Goal: Task Accomplishment & Management: Use online tool/utility

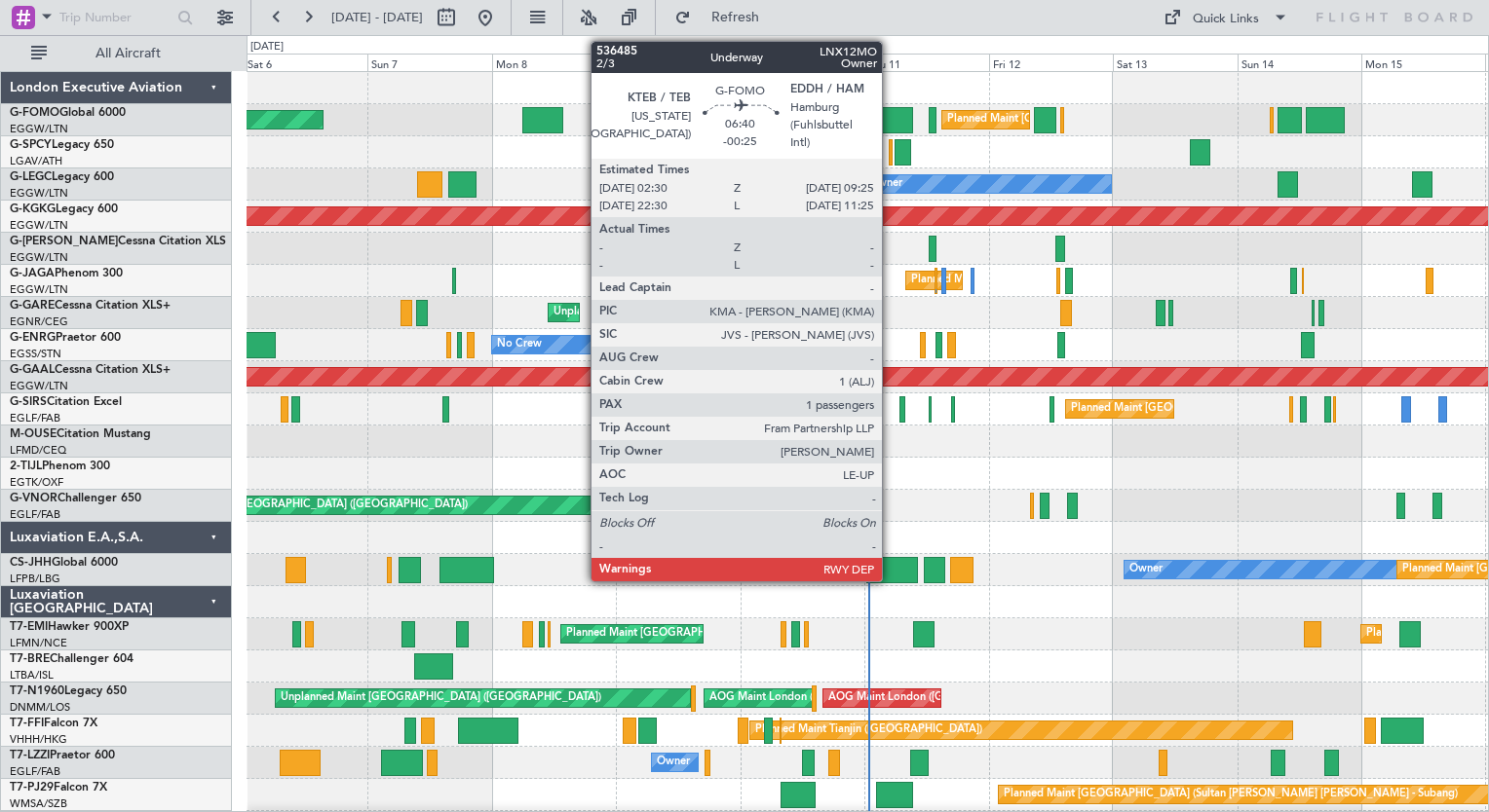
click at [890, 111] on div at bounding box center [894, 120] width 36 height 27
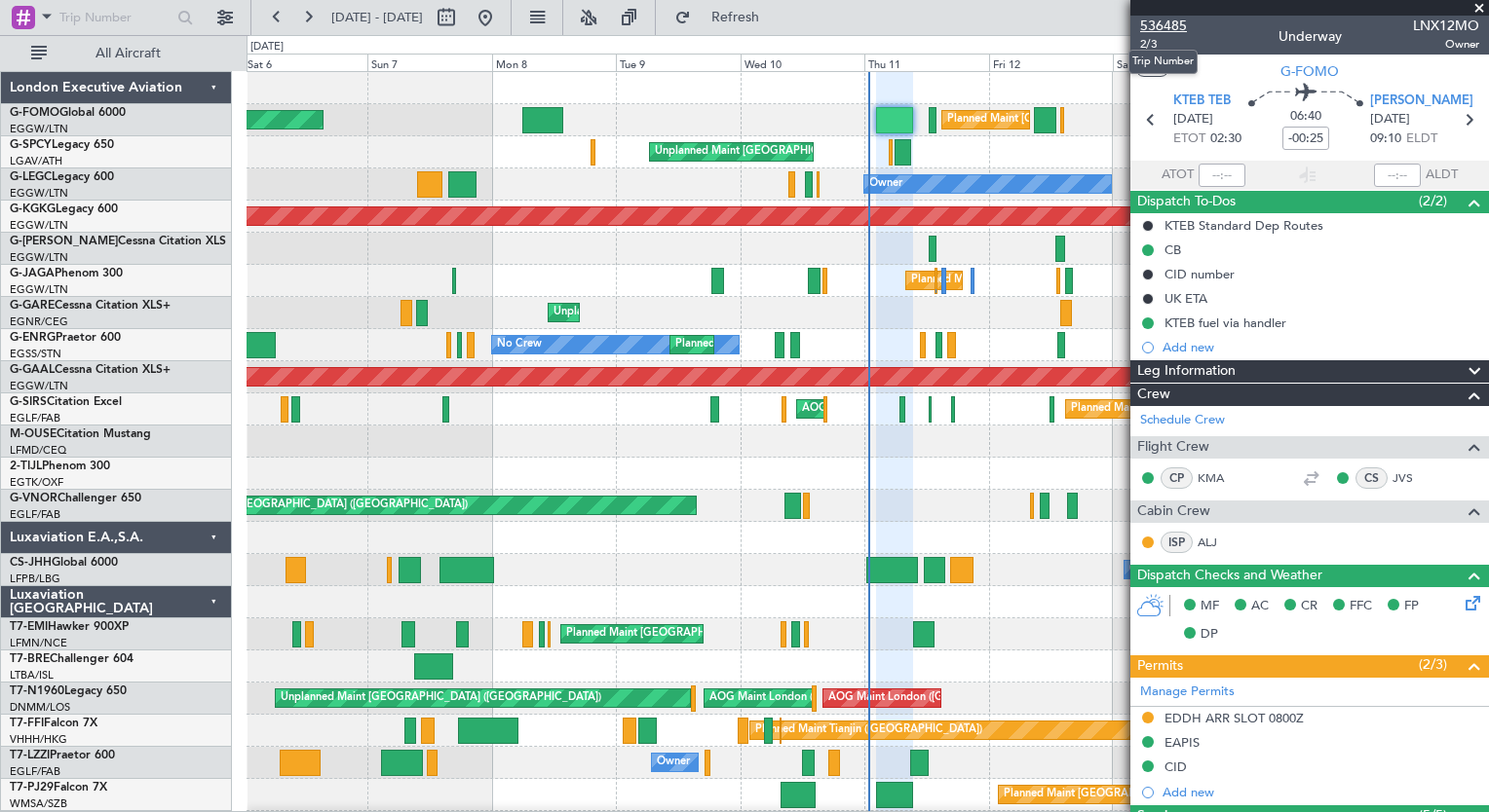
click at [1156, 30] on span "536485" at bounding box center [1163, 26] width 46 height 21
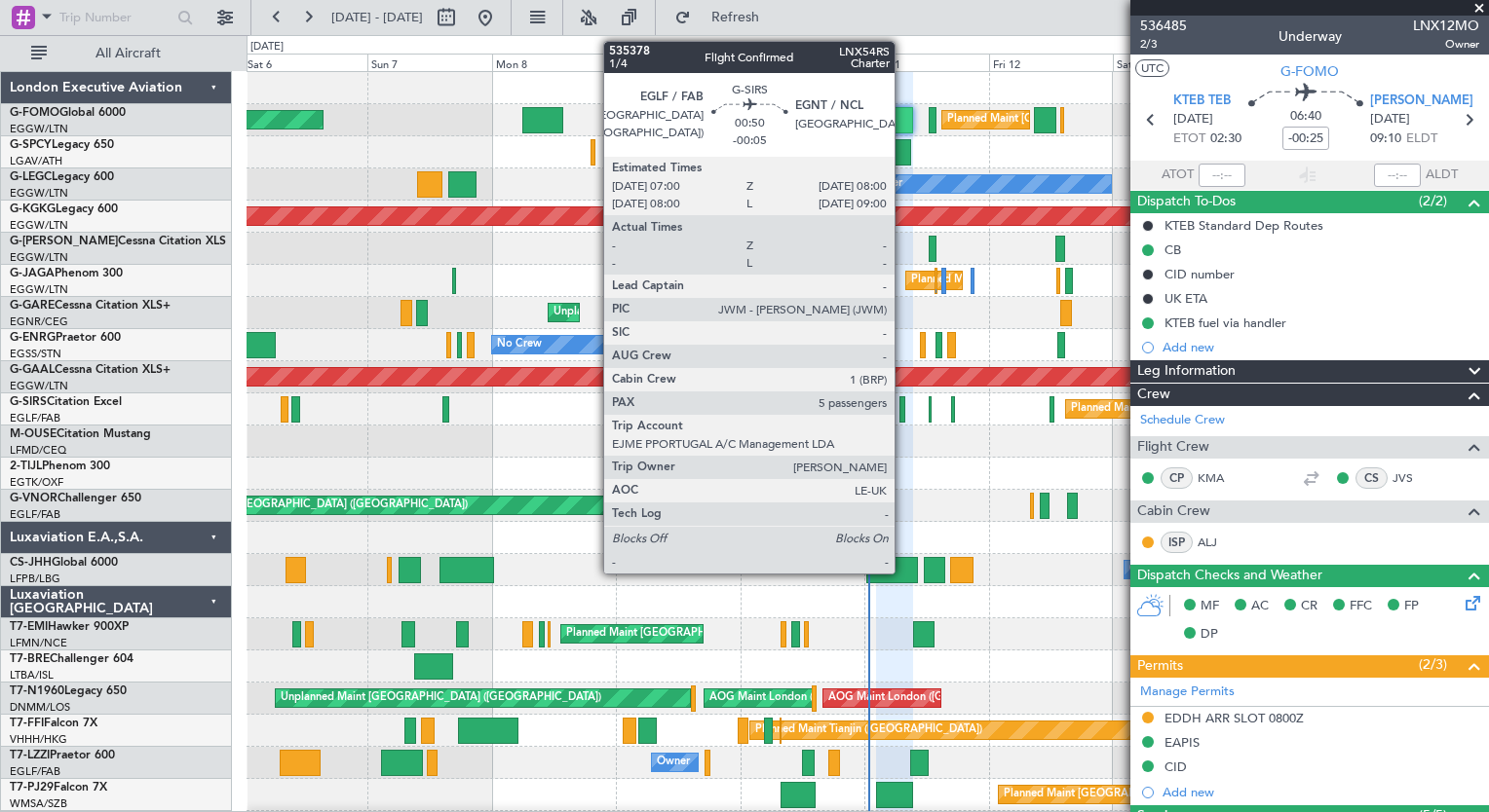
click at [903, 415] on div at bounding box center [902, 409] width 6 height 27
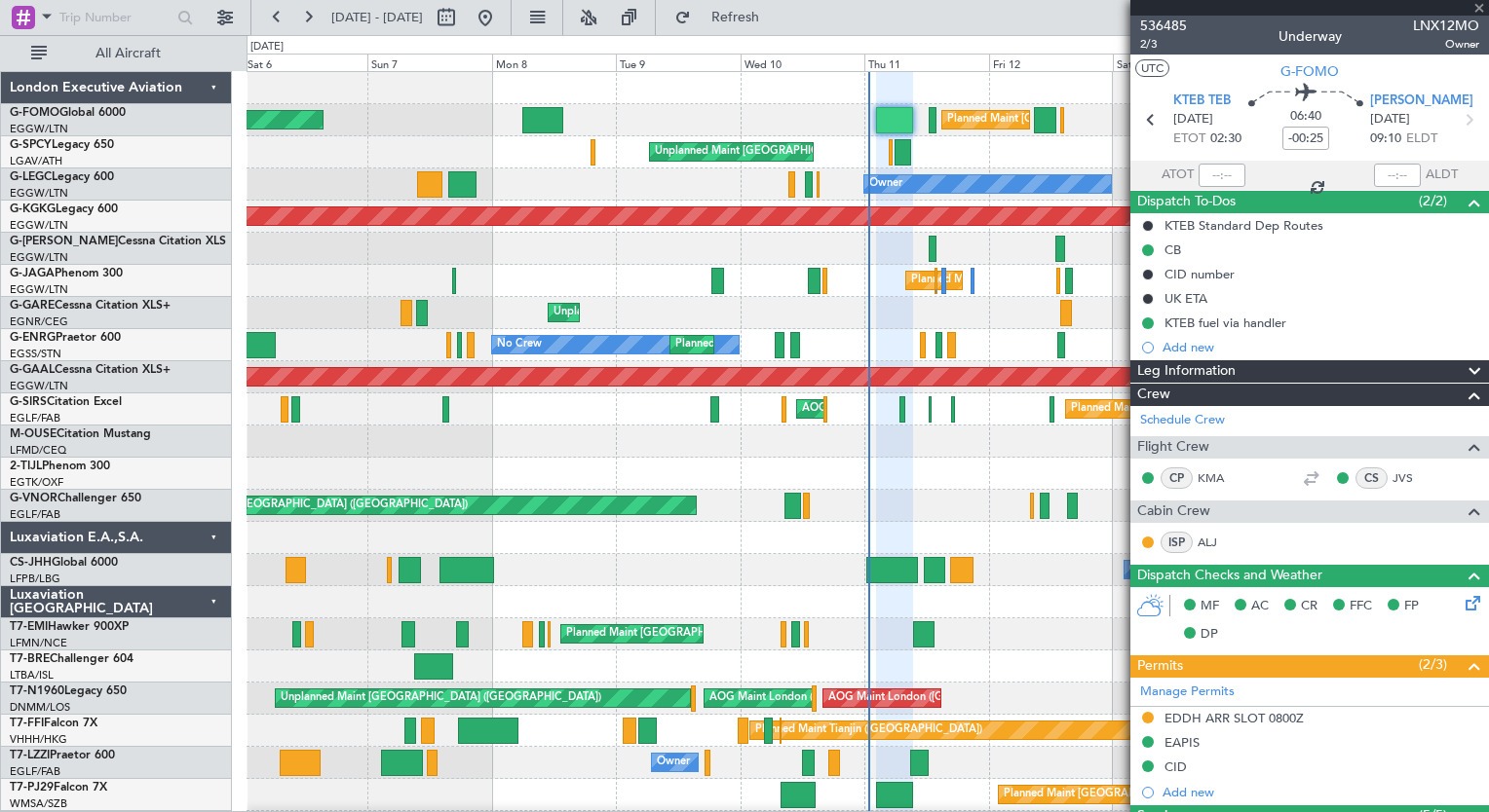
type input "-00:05"
type input "5"
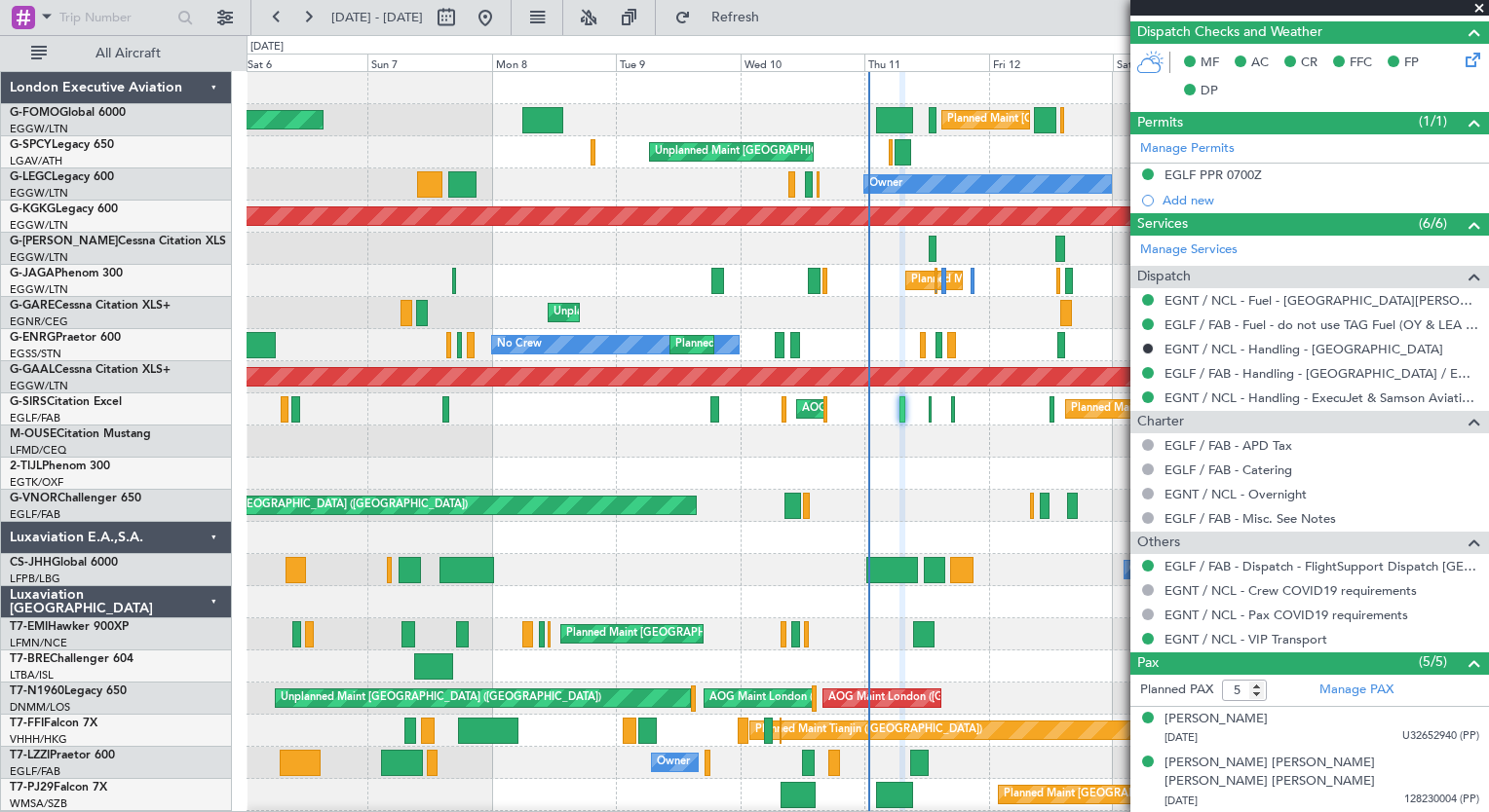
scroll to position [550, 0]
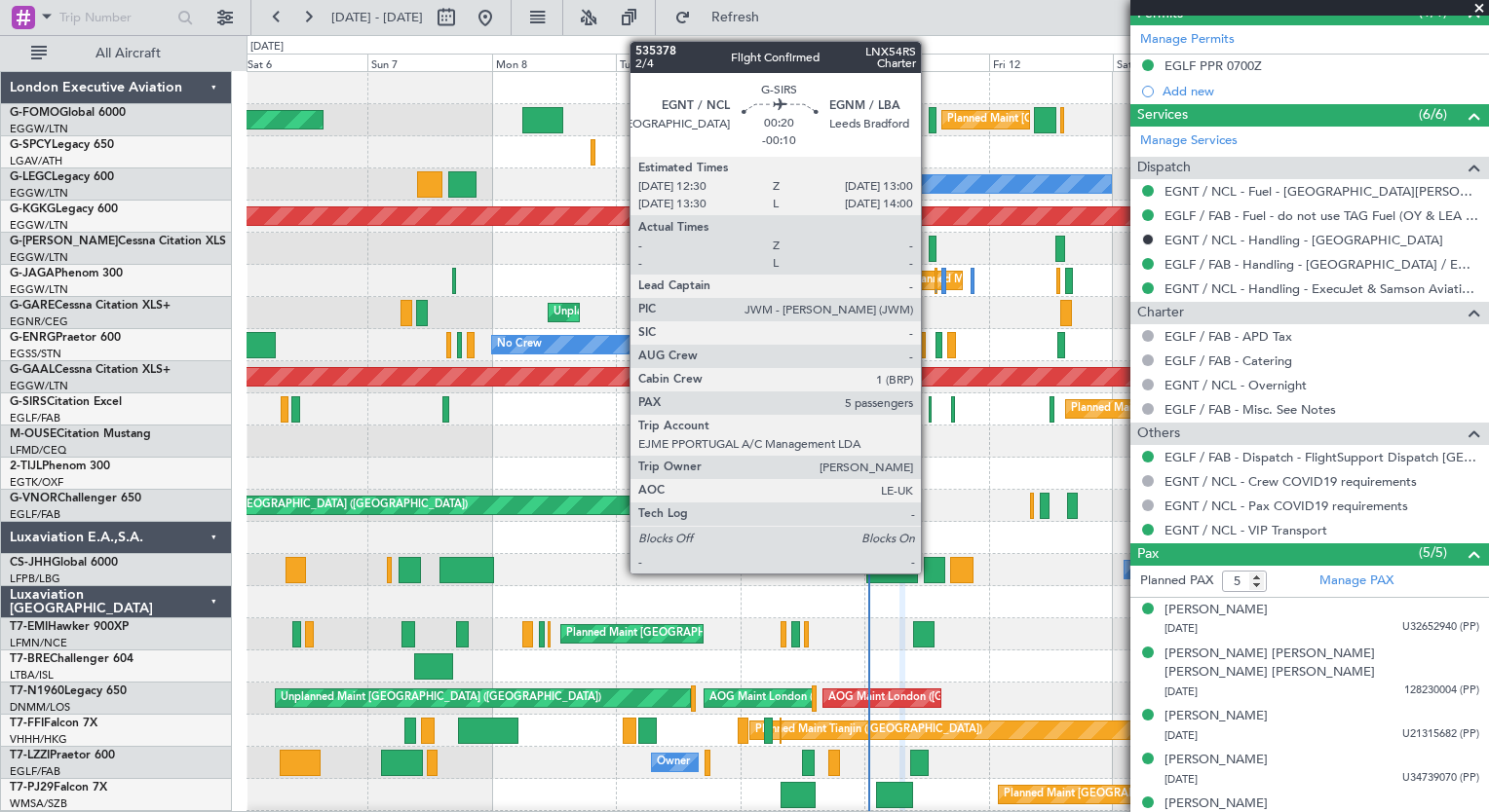
click at [930, 413] on div at bounding box center [930, 409] width 3 height 27
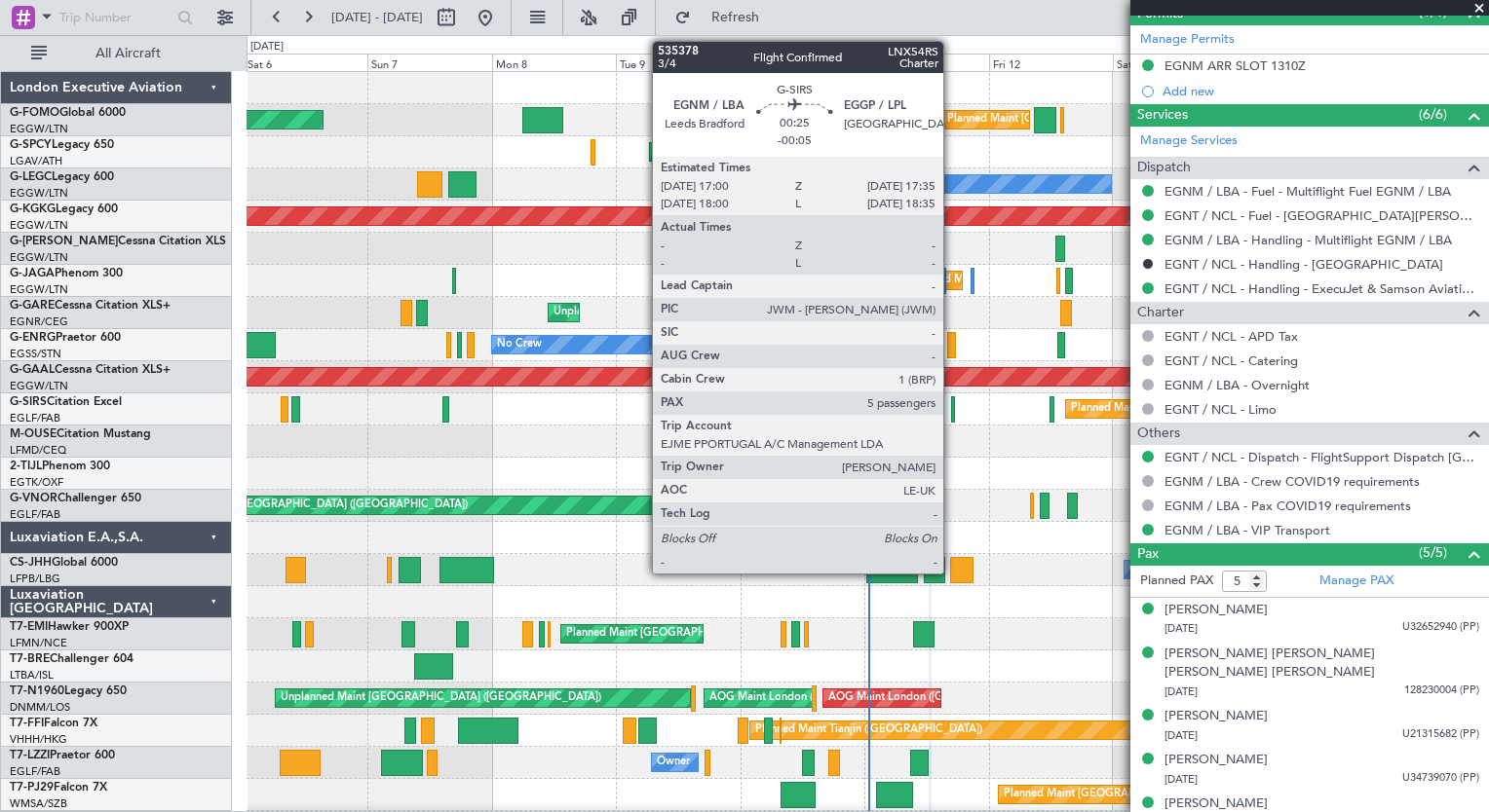
click at [951, 414] on div at bounding box center [952, 409] width 4 height 27
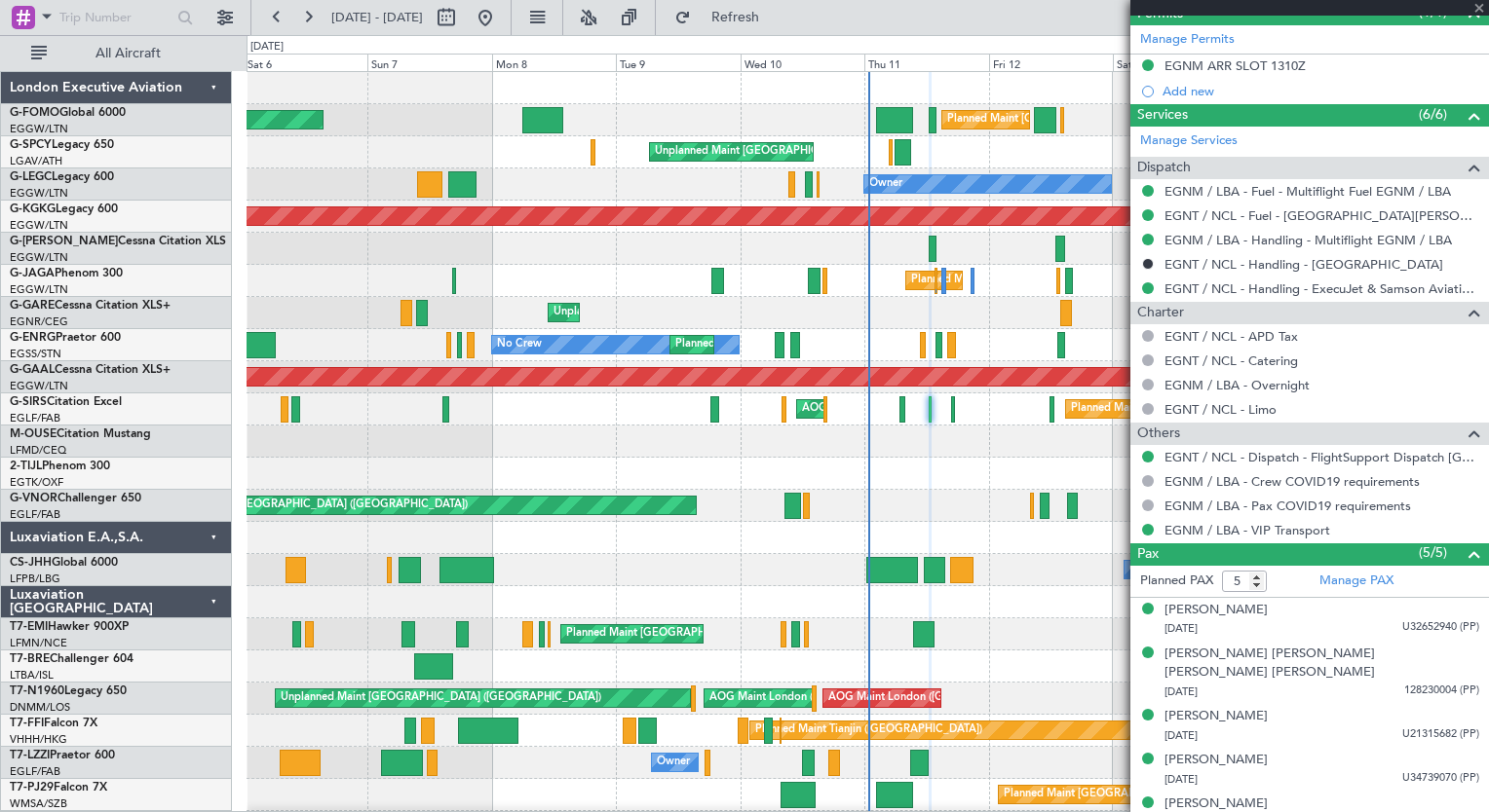
type input "-00:05"
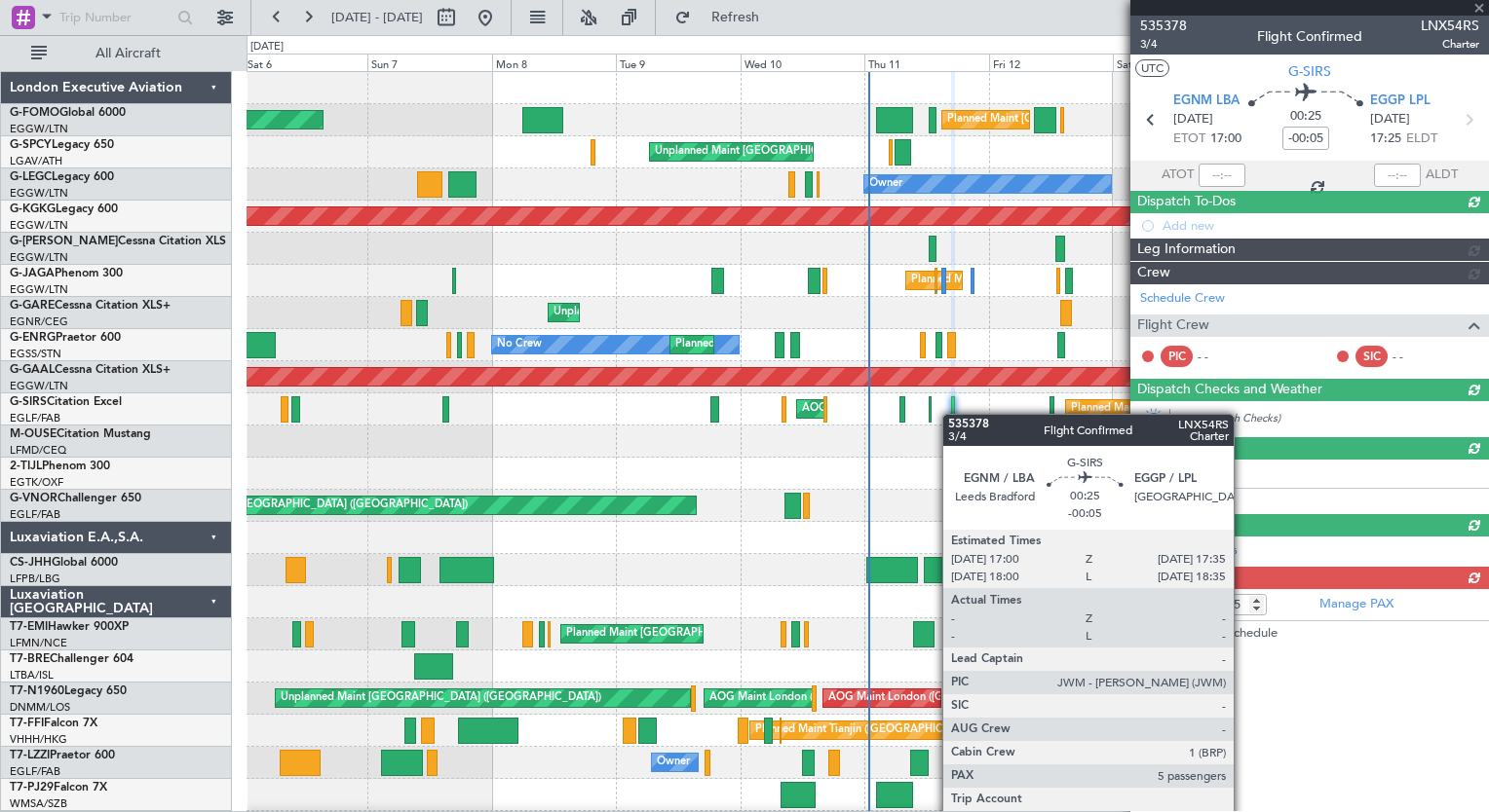
scroll to position [0, 0]
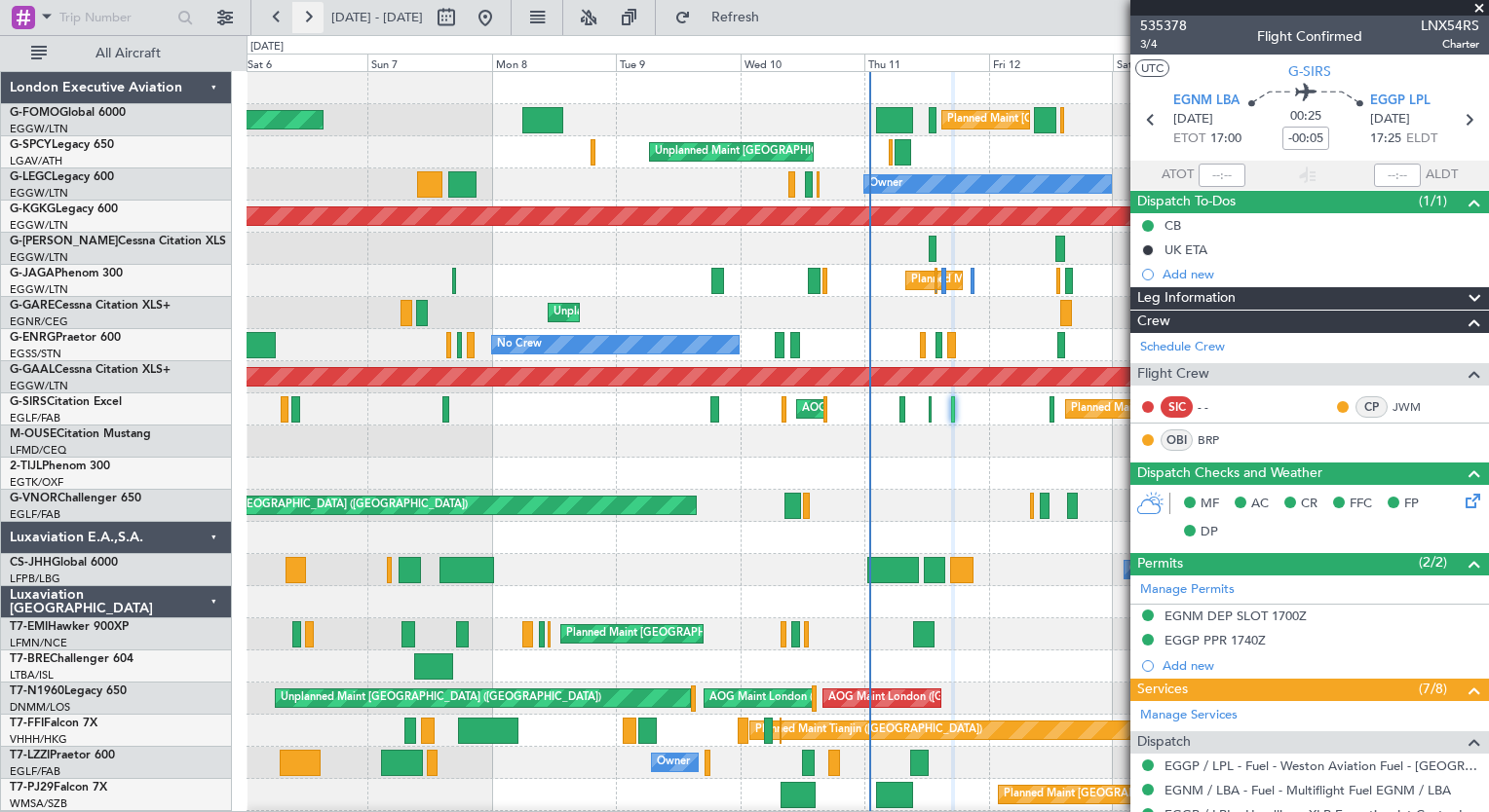
click at [306, 27] on button at bounding box center [308, 18] width 32 height 32
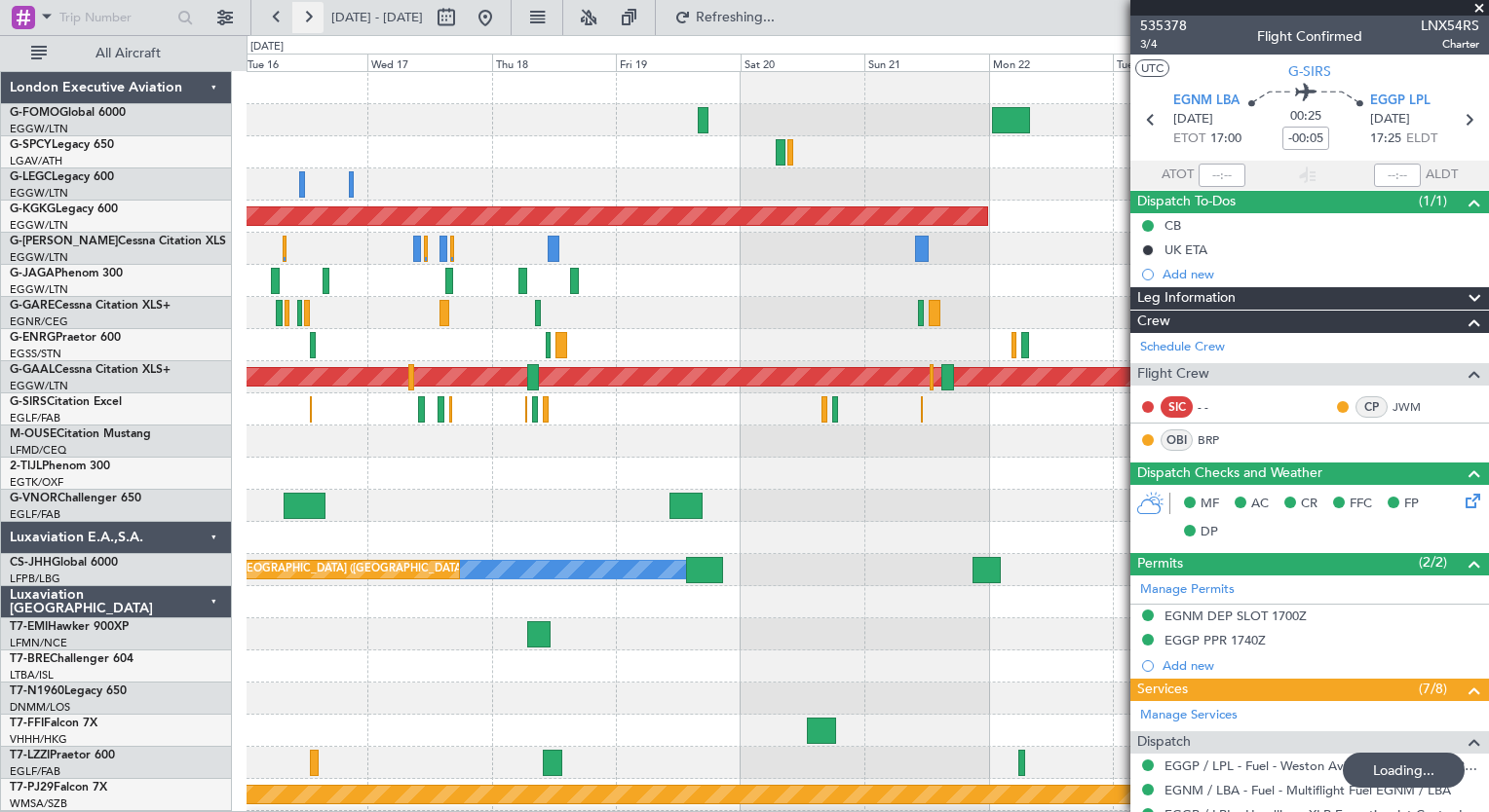
click at [306, 27] on button at bounding box center [308, 18] width 32 height 32
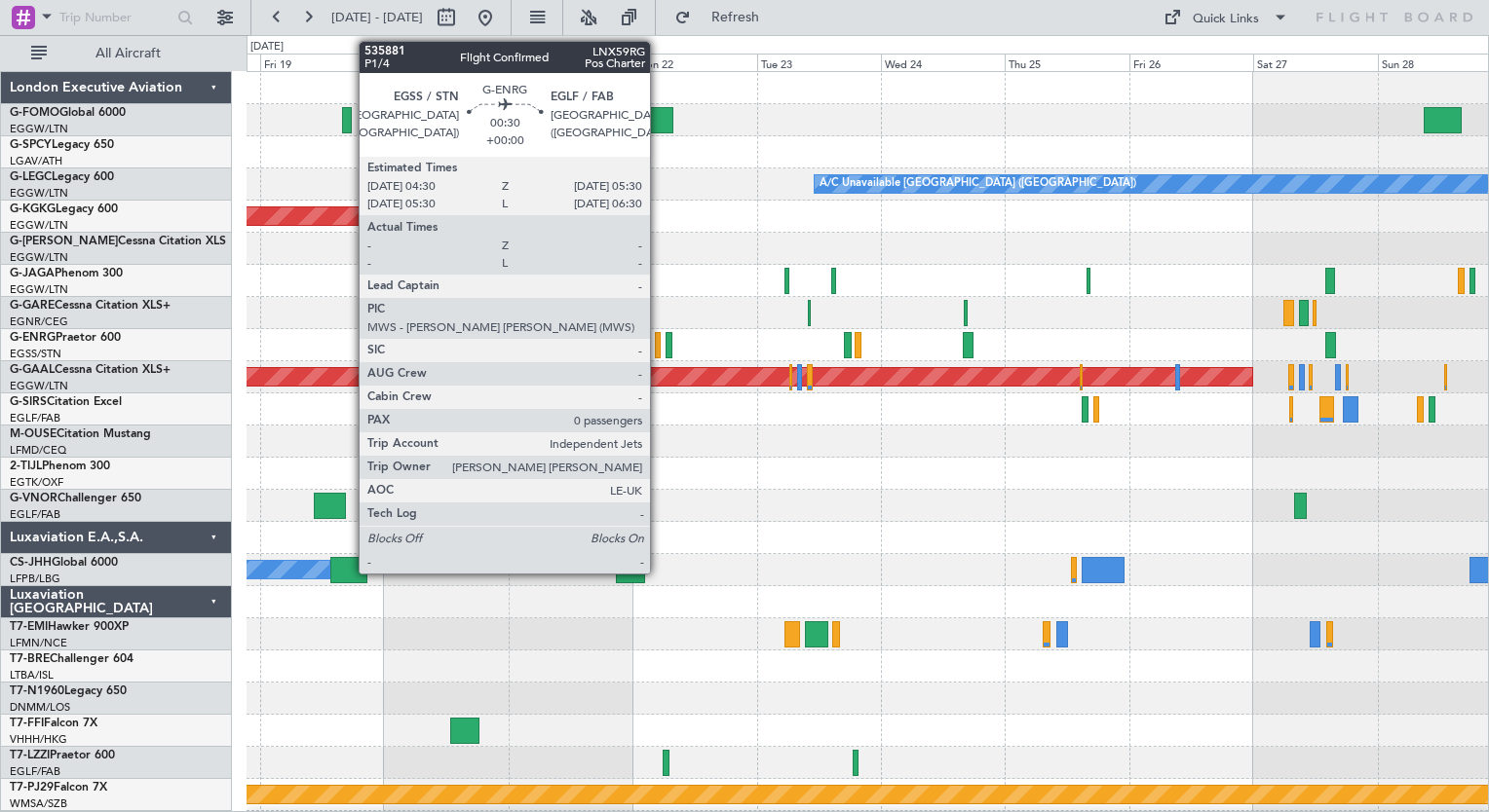
click at [659, 352] on div at bounding box center [658, 345] width 6 height 27
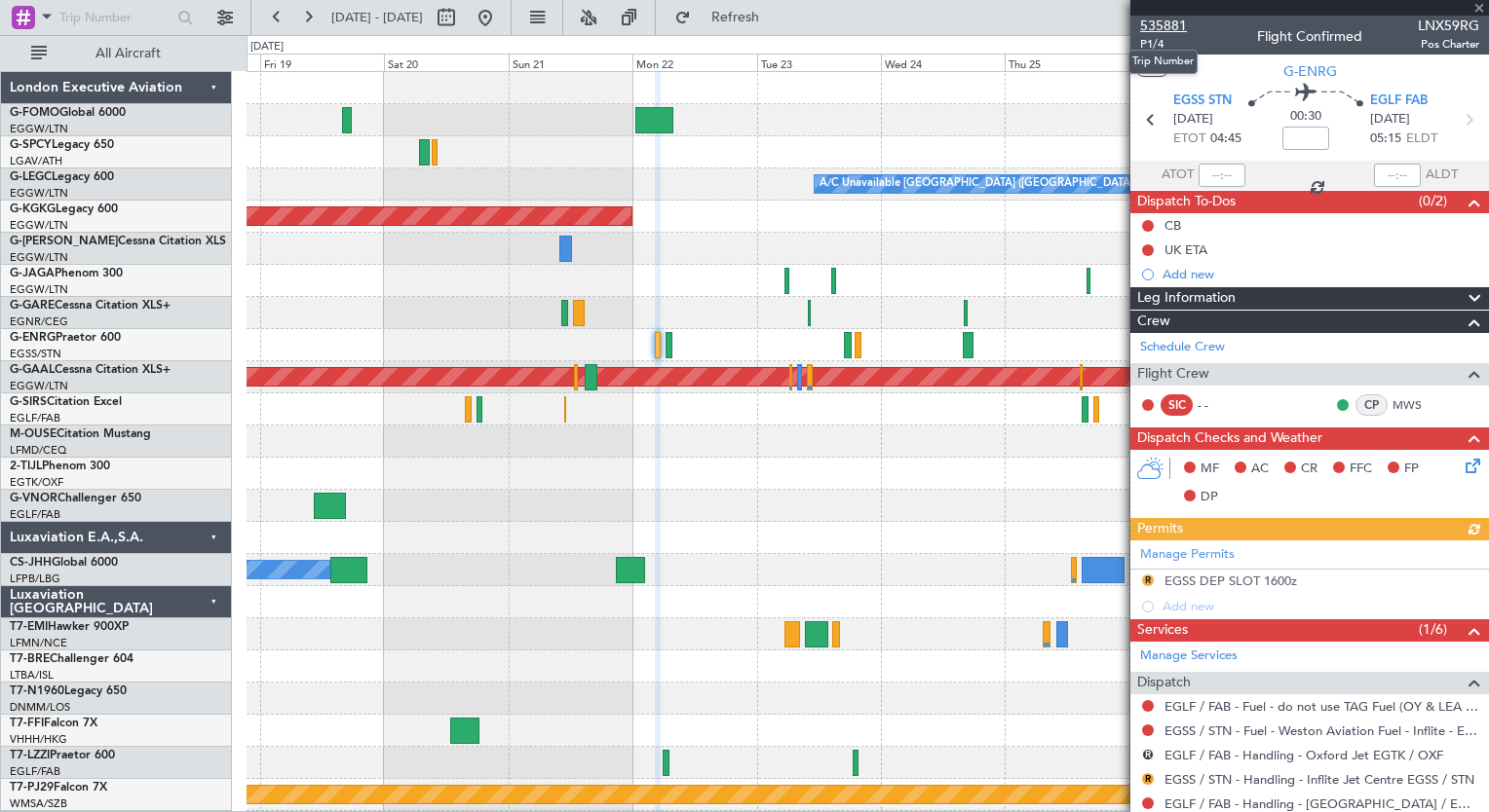
click at [1161, 25] on span "535881" at bounding box center [1163, 26] width 46 height 21
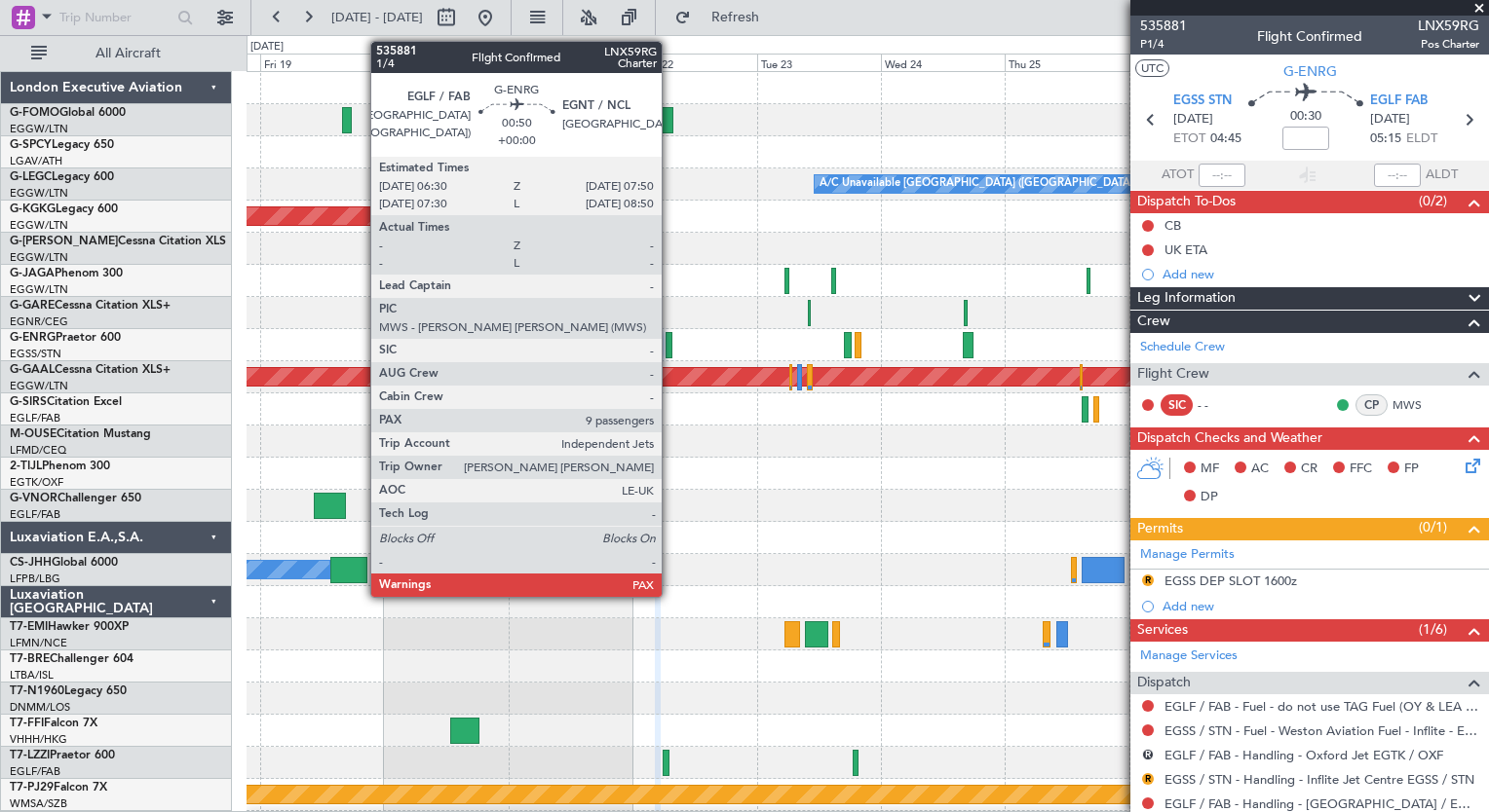
click at [670, 347] on div at bounding box center [670, 345] width 8 height 27
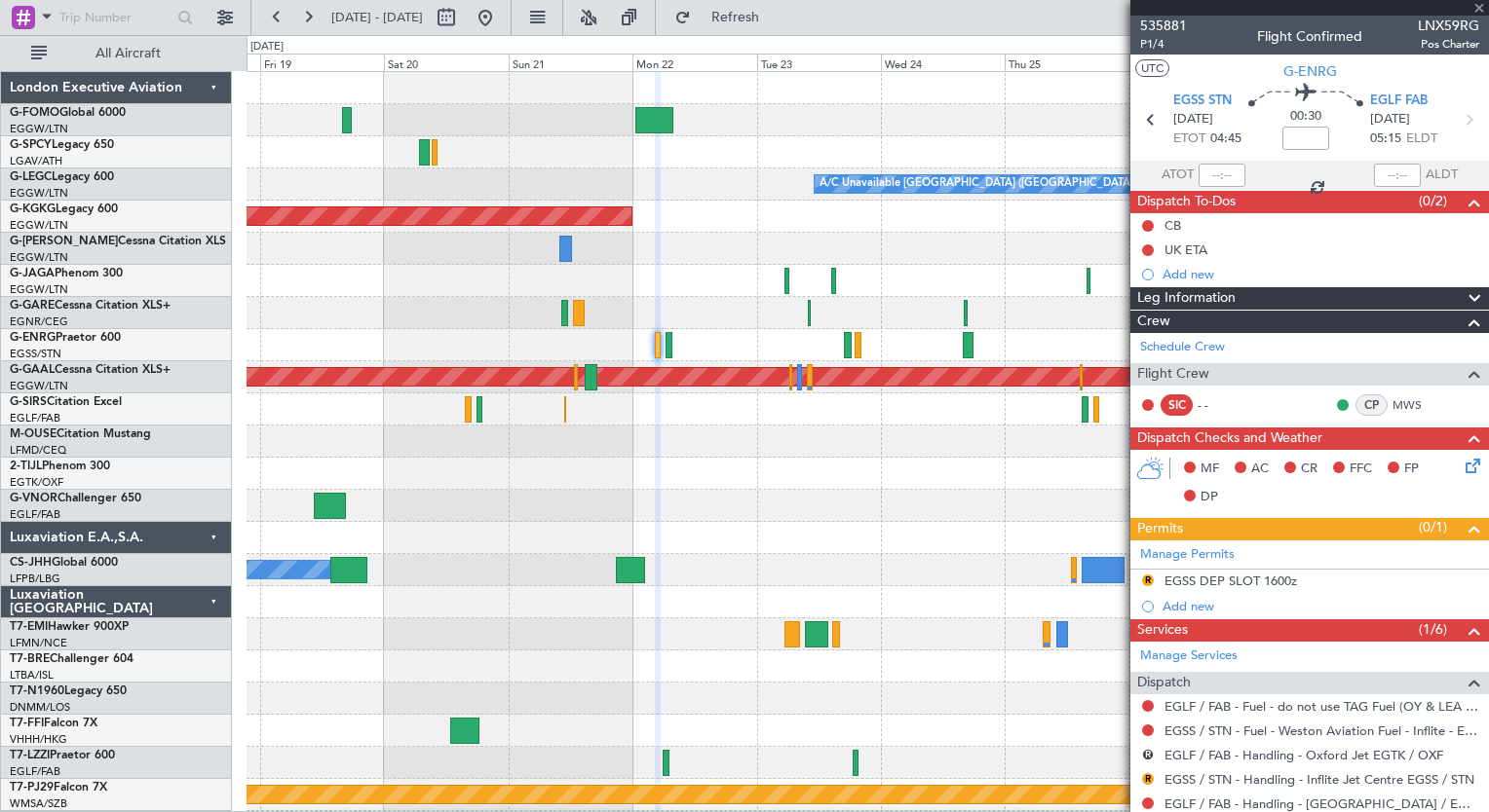
type input "9"
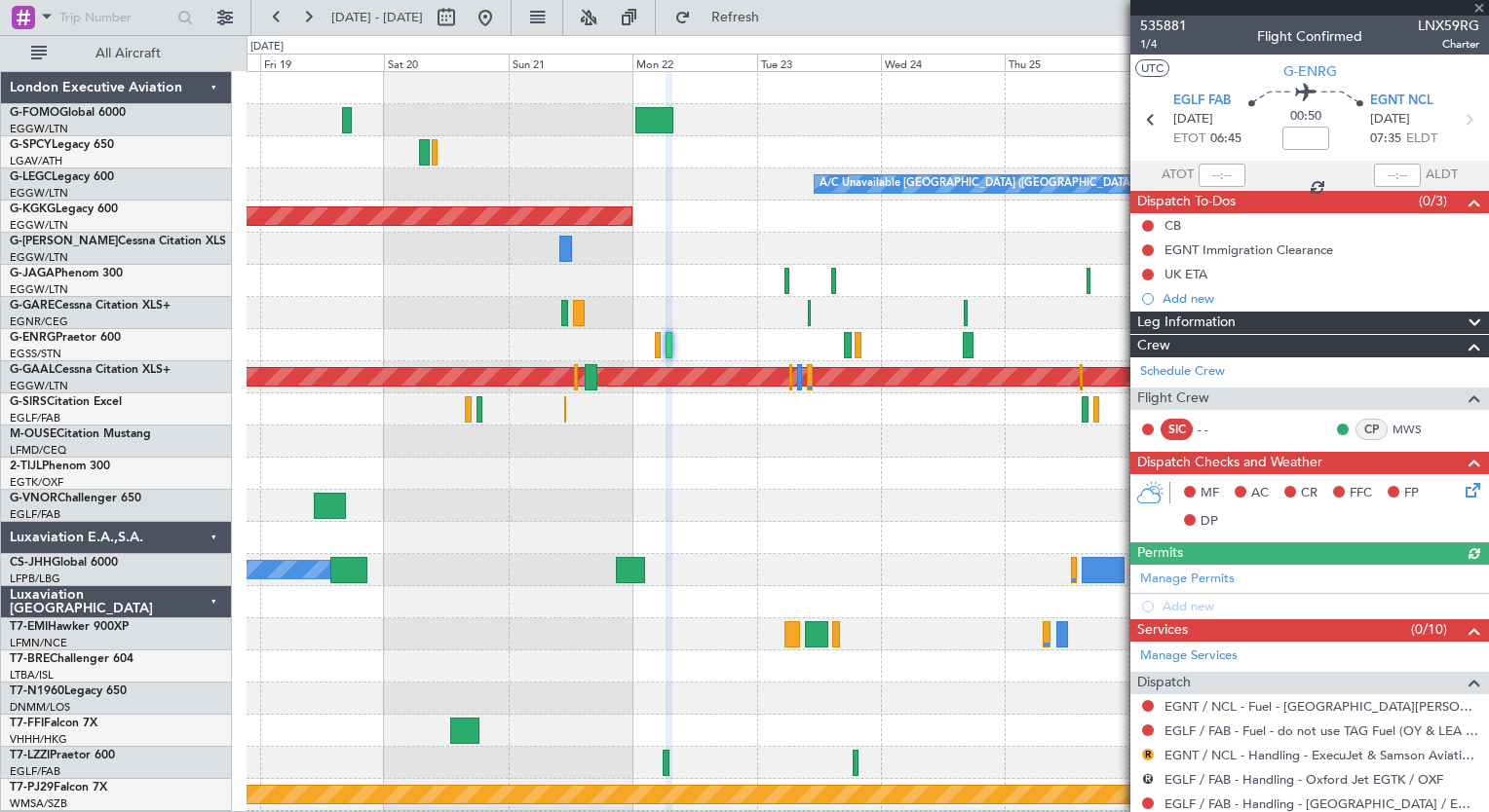
scroll to position [346, 0]
